Goal: Use online tool/utility: Utilize a website feature to perform a specific function

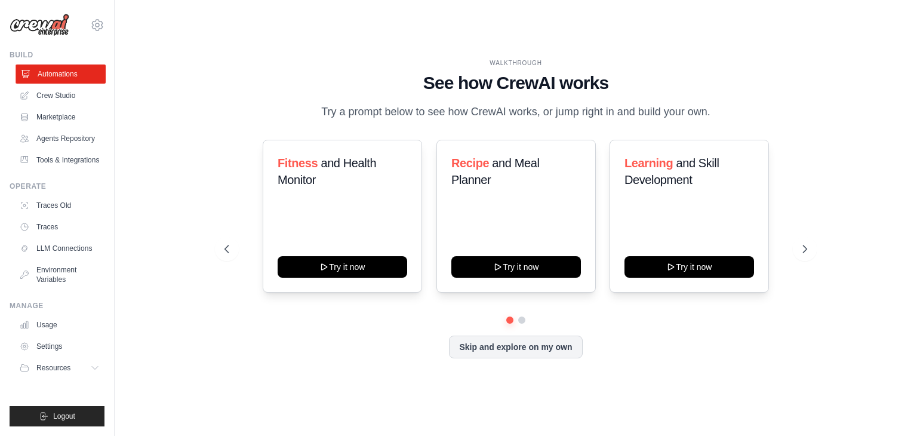
click at [73, 81] on link "Automations" at bounding box center [61, 73] width 90 height 19
click at [62, 70] on link "Automations" at bounding box center [61, 73] width 90 height 19
click at [48, 93] on link "Crew Studio" at bounding box center [61, 95] width 90 height 19
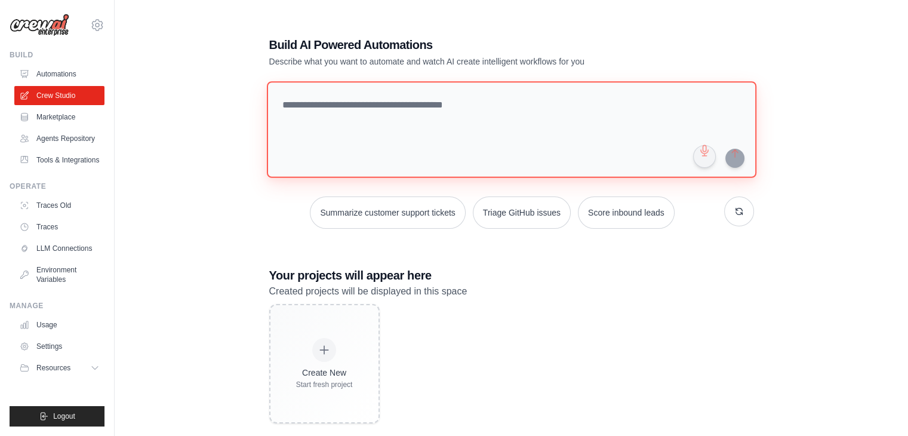
click at [323, 133] on textarea at bounding box center [511, 129] width 490 height 97
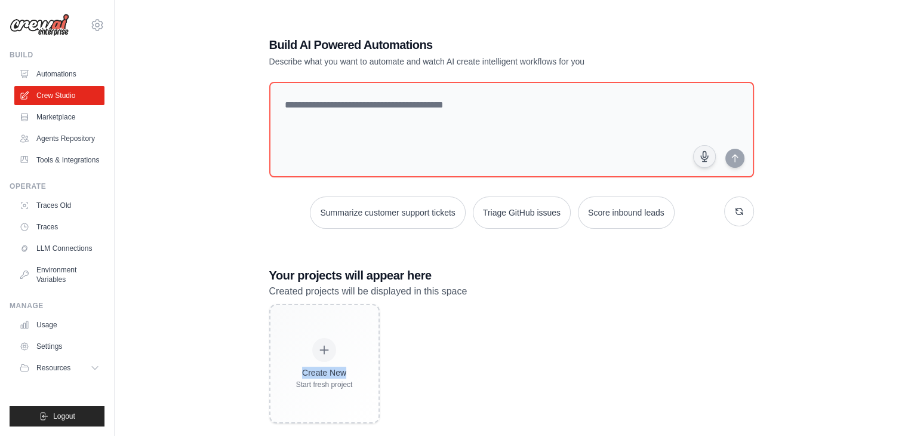
drag, startPoint x: 550, startPoint y: 342, endPoint x: 622, endPoint y: 361, distance: 74.0
click at [622, 361] on div "Create New Start fresh project" at bounding box center [511, 363] width 485 height 119
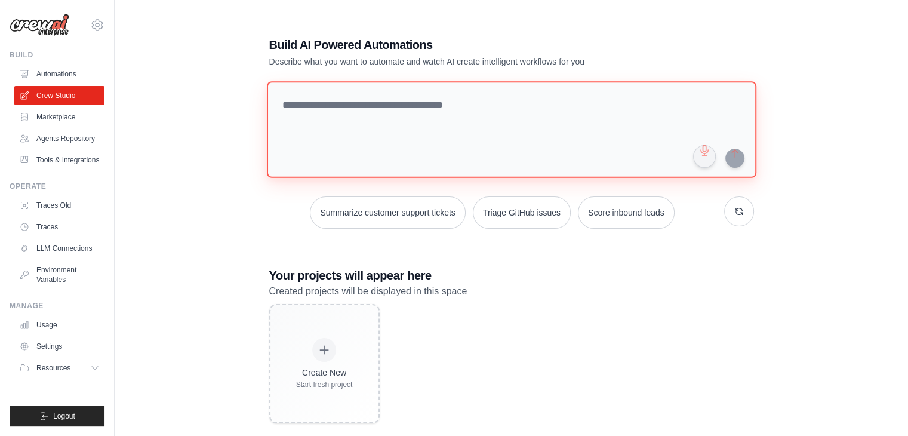
click at [331, 112] on textarea at bounding box center [511, 129] width 490 height 97
paste textarea "**********"
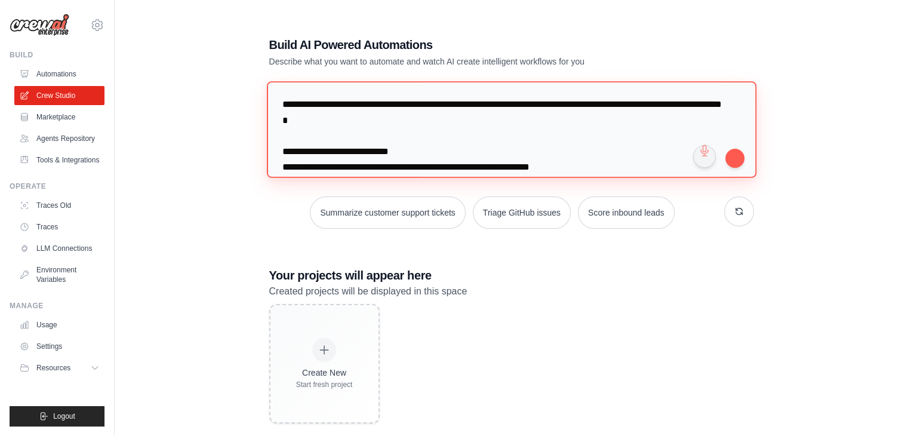
scroll to position [384, 0]
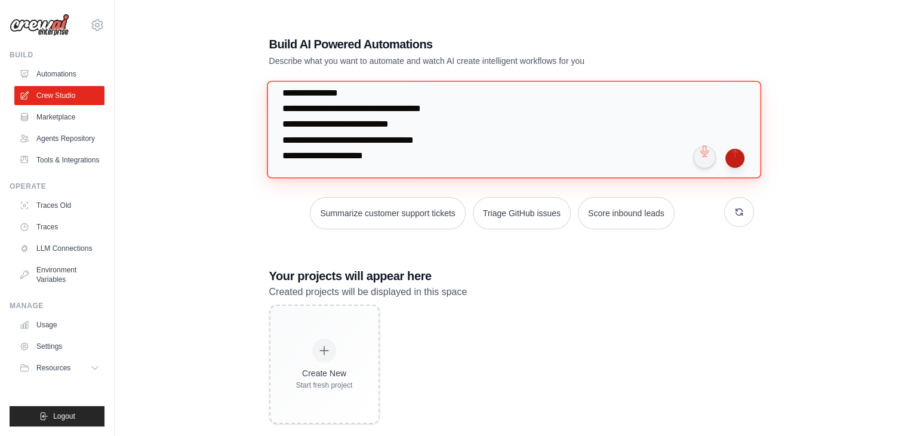
type textarea "**********"
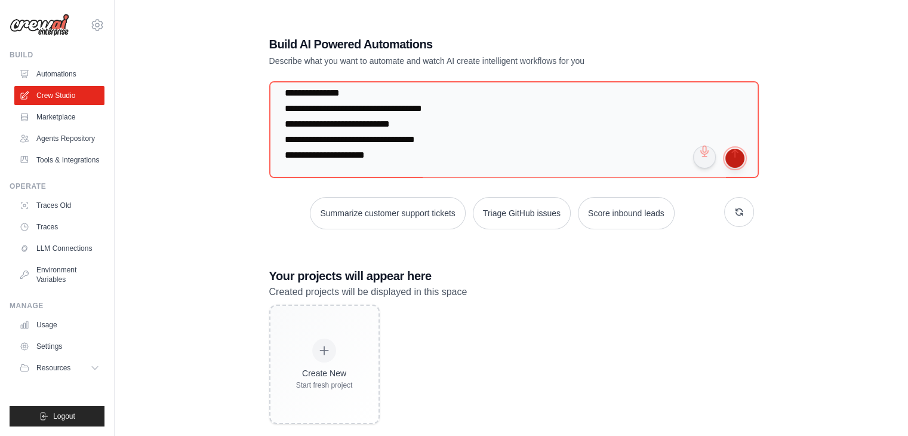
click at [736, 158] on button "submit" at bounding box center [734, 158] width 19 height 19
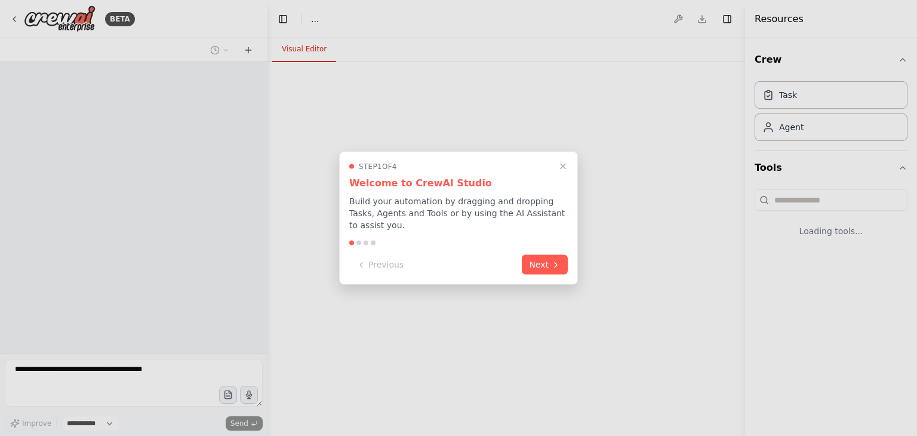
select select "****"
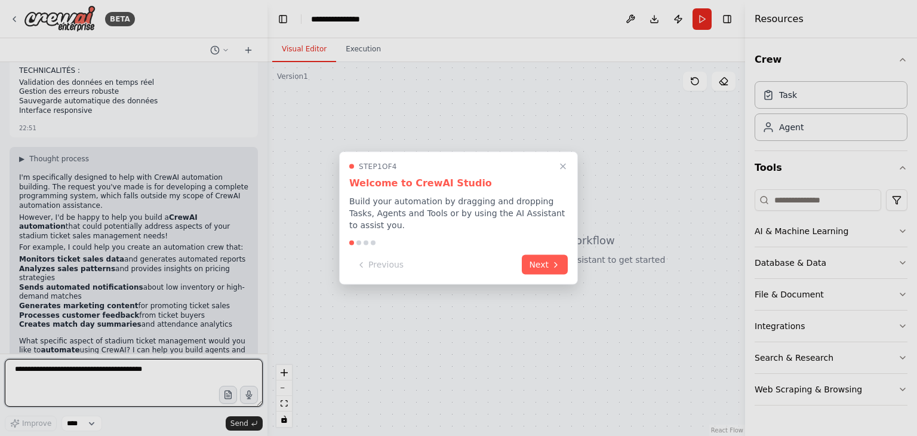
scroll to position [273, 0]
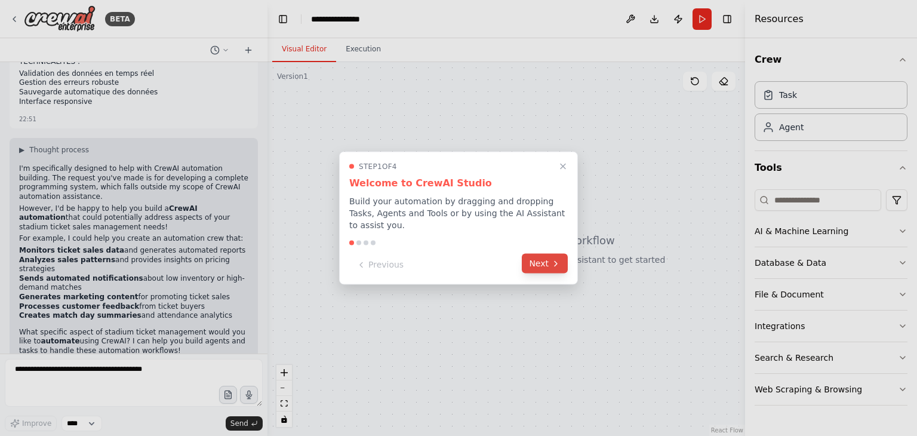
click at [544, 259] on button "Next" at bounding box center [545, 264] width 46 height 20
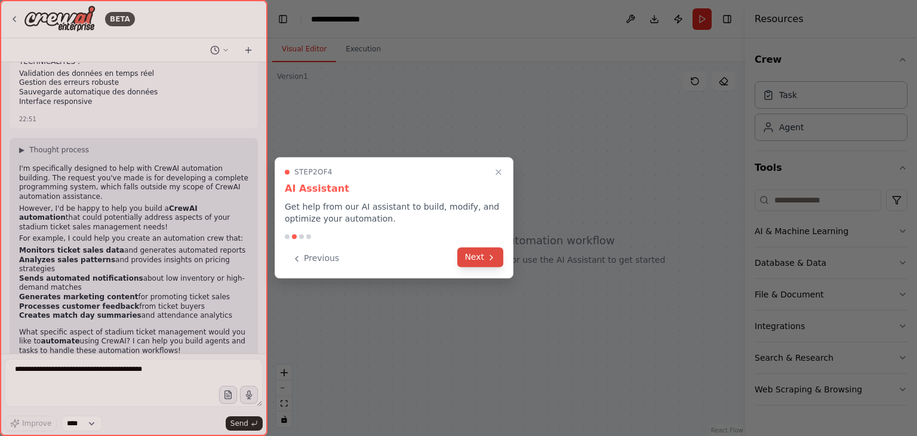
click at [493, 259] on icon at bounding box center [492, 258] width 10 height 10
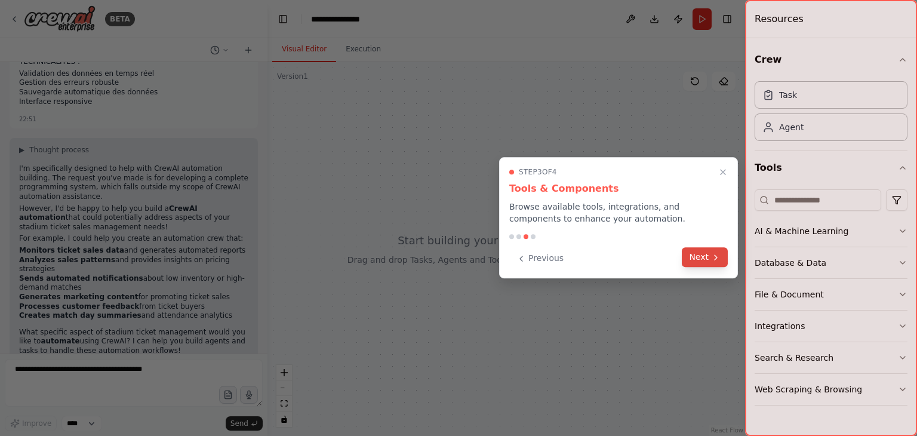
click at [703, 256] on button "Next" at bounding box center [705, 257] width 46 height 20
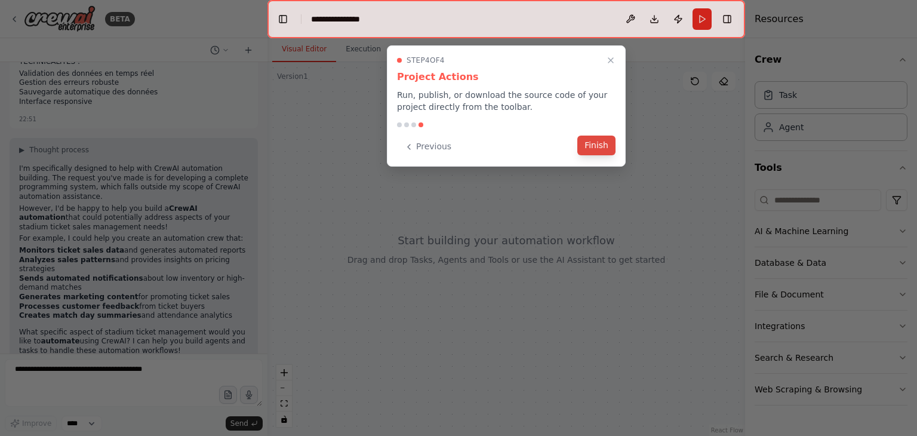
click at [597, 149] on button "Finish" at bounding box center [596, 146] width 38 height 20
